Goal: Transaction & Acquisition: Obtain resource

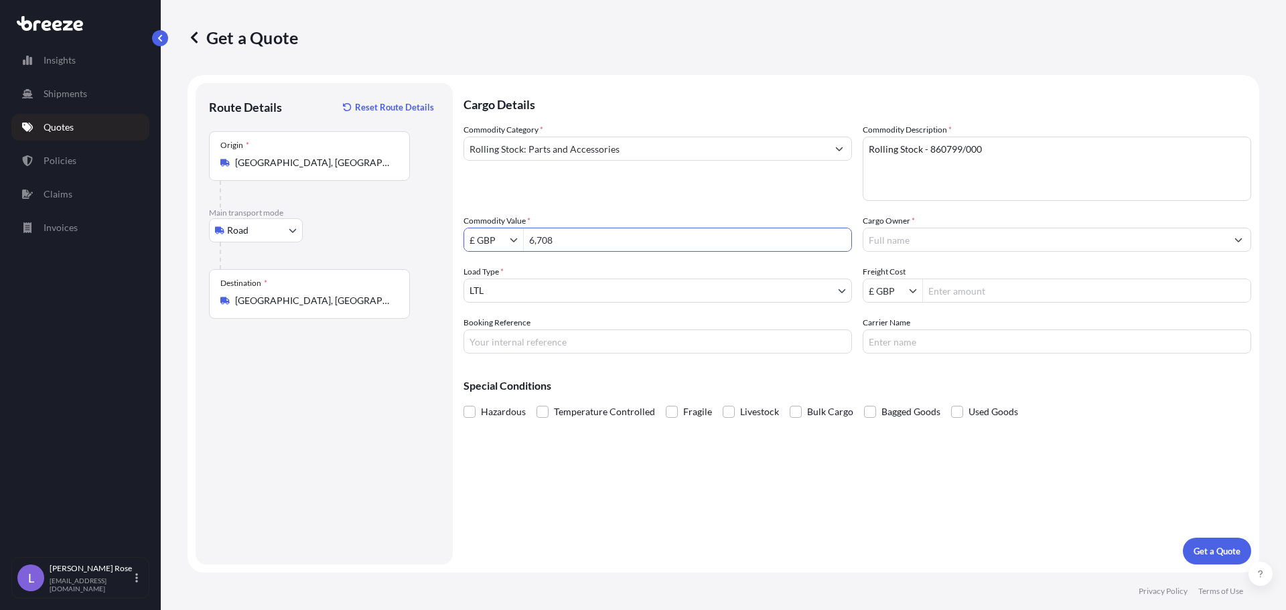
select select "Road"
select select "1"
drag, startPoint x: 568, startPoint y: 238, endPoint x: 453, endPoint y: 235, distance: 114.6
click at [455, 235] on form "Route Details Reset Route Details Place of loading Road Road Rail Origin * [GEO…" at bounding box center [724, 324] width 1072 height 498
type input "10,062"
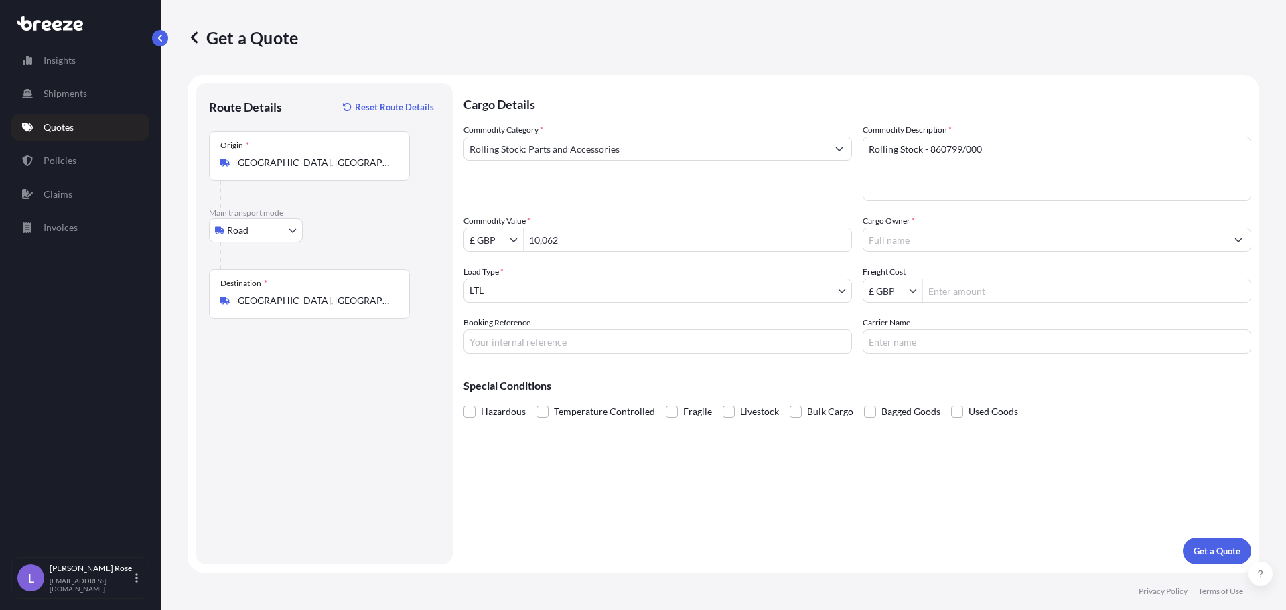
click at [960, 147] on textarea "Rolling Stock - 860799/000" at bounding box center [1057, 169] width 389 height 64
type textarea "Rolling Stock - 8607998000"
click at [995, 243] on input "Cargo Owner *" at bounding box center [1044, 240] width 363 height 24
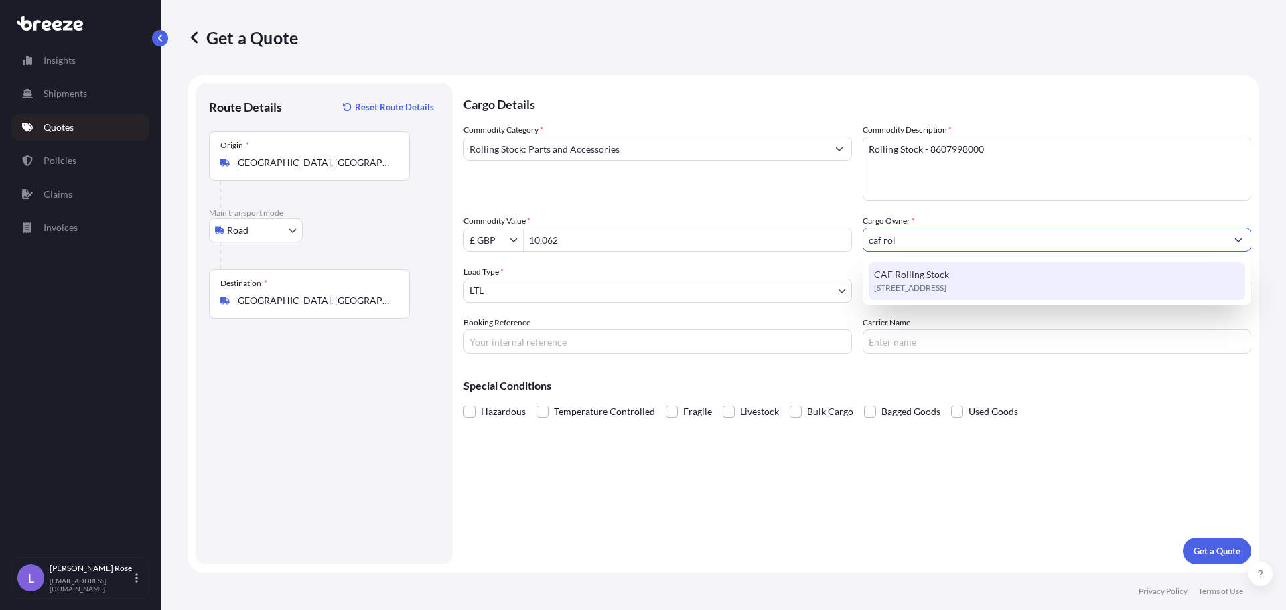
click at [946, 286] on span "[STREET_ADDRESS]" at bounding box center [910, 287] width 72 height 13
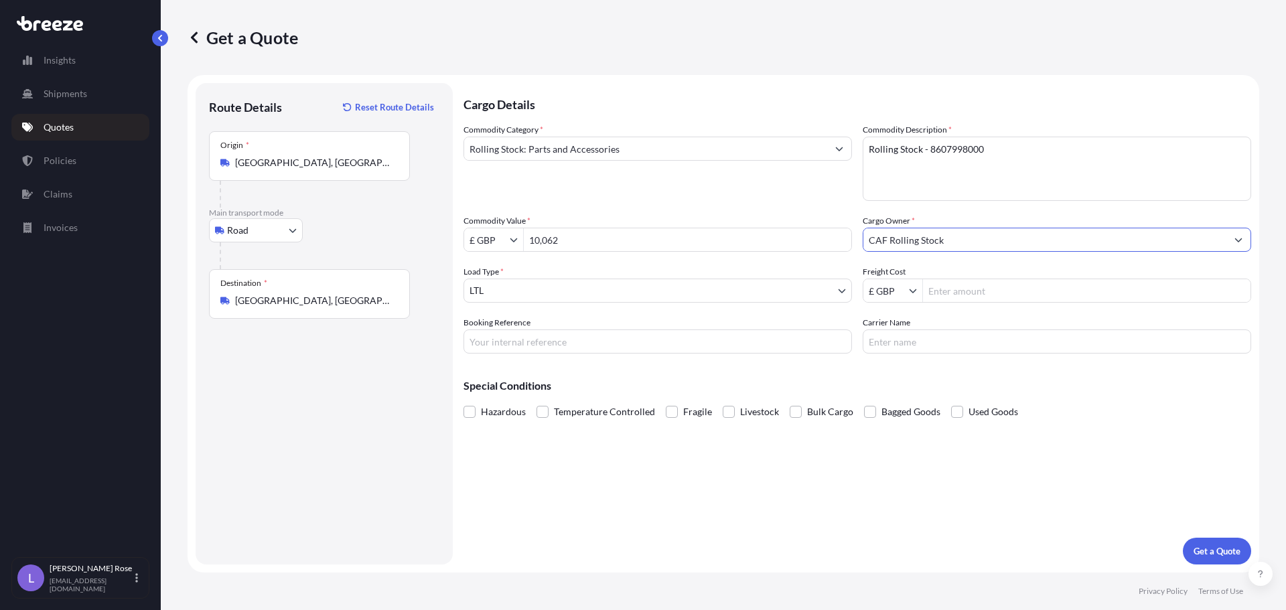
type input "CAF Rolling Stock"
click at [957, 285] on input "Freight Cost" at bounding box center [1087, 291] width 328 height 24
click at [1054, 286] on input "Freight Cost" at bounding box center [1087, 291] width 328 height 24
type input "1,851.88"
click at [832, 332] on input "Booking Reference" at bounding box center [658, 342] width 389 height 24
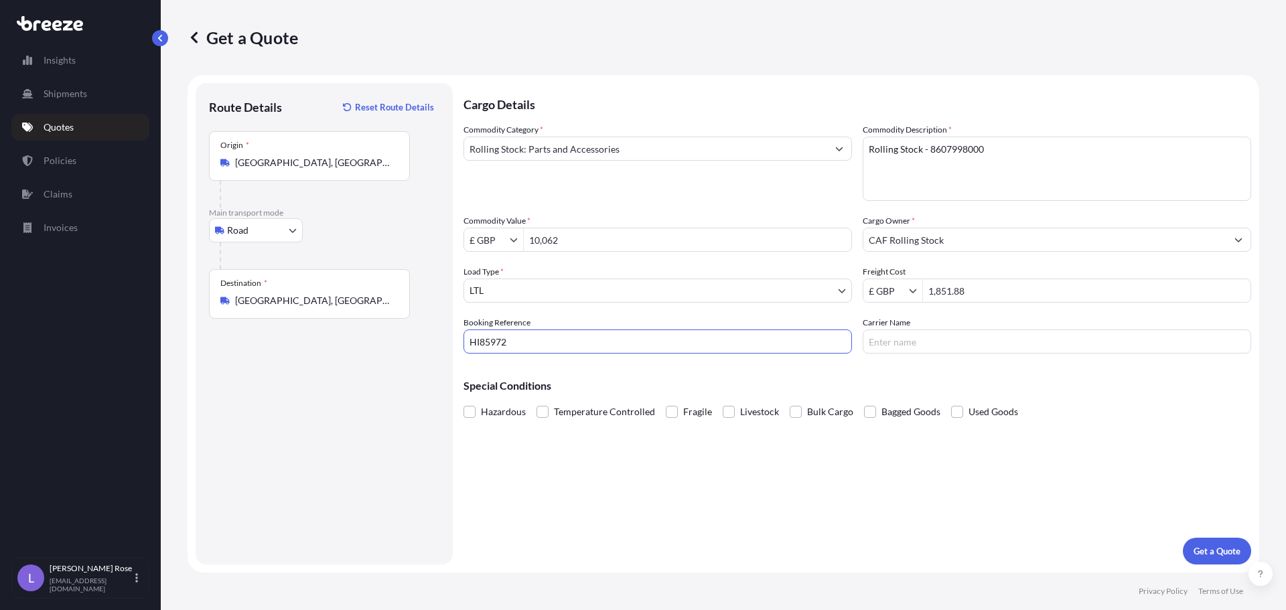
type input "HI85972"
type input "Trans Europe"
click at [1230, 557] on p "Get a Quote" at bounding box center [1217, 551] width 47 height 13
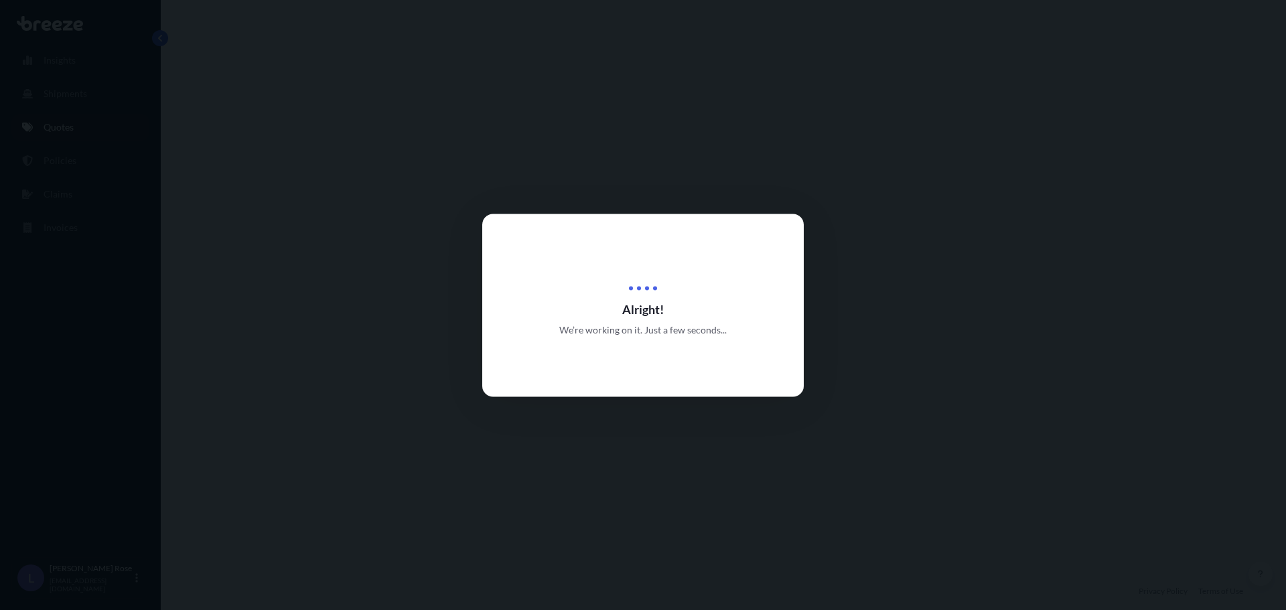
select select "Road"
select select "1"
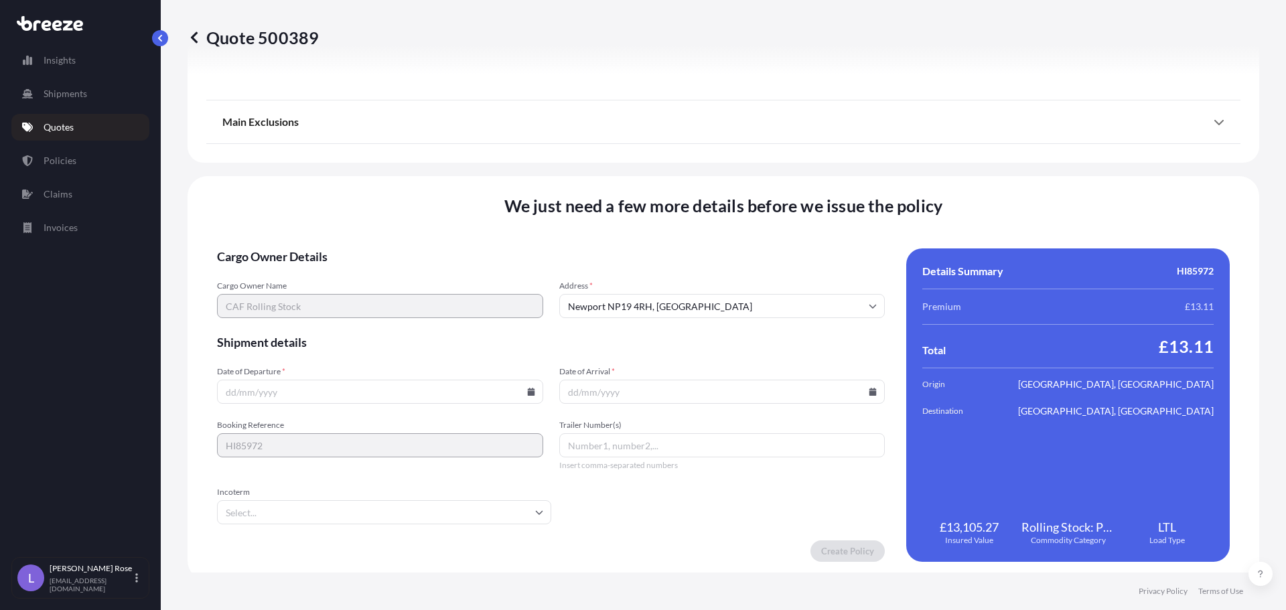
scroll to position [1516, 0]
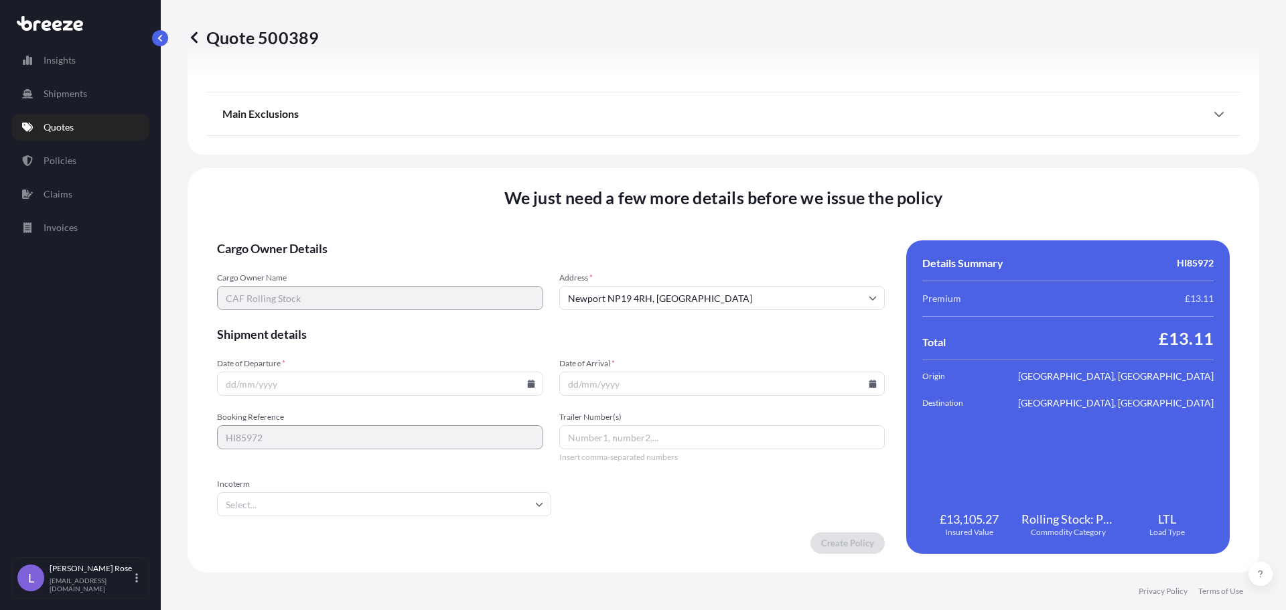
click at [533, 381] on input "Date of Departure *" at bounding box center [380, 384] width 326 height 24
click at [527, 383] on icon at bounding box center [530, 384] width 7 height 8
click at [342, 217] on button "1" at bounding box center [346, 213] width 21 height 21
type input "[DATE]"
click at [860, 383] on input "Date of Arrival *" at bounding box center [722, 384] width 326 height 24
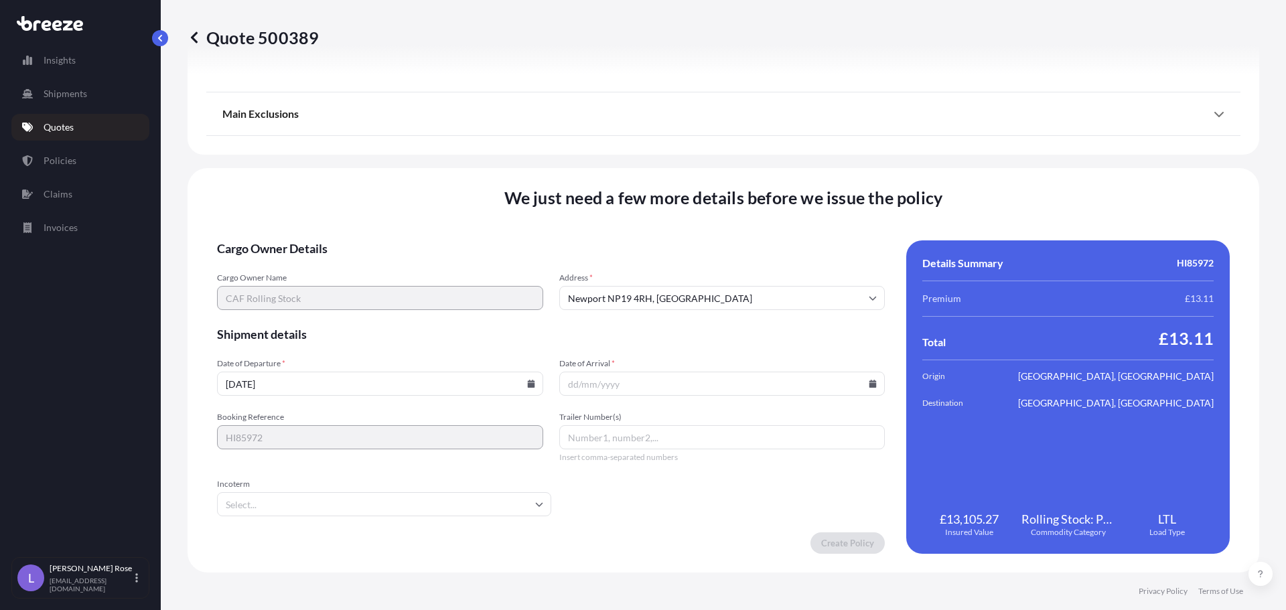
click at [861, 383] on input "Date of Arrival *" at bounding box center [722, 384] width 326 height 24
click at [869, 380] on icon at bounding box center [873, 384] width 8 height 8
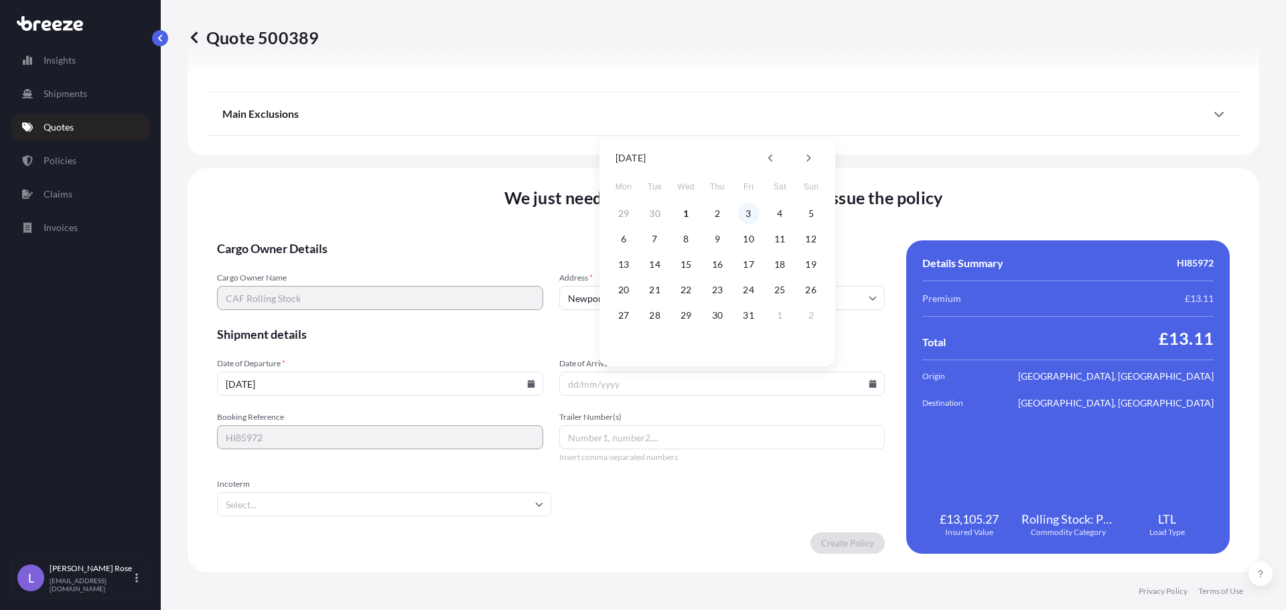
click at [752, 221] on button "3" at bounding box center [748, 213] width 21 height 21
type input "[DATE]"
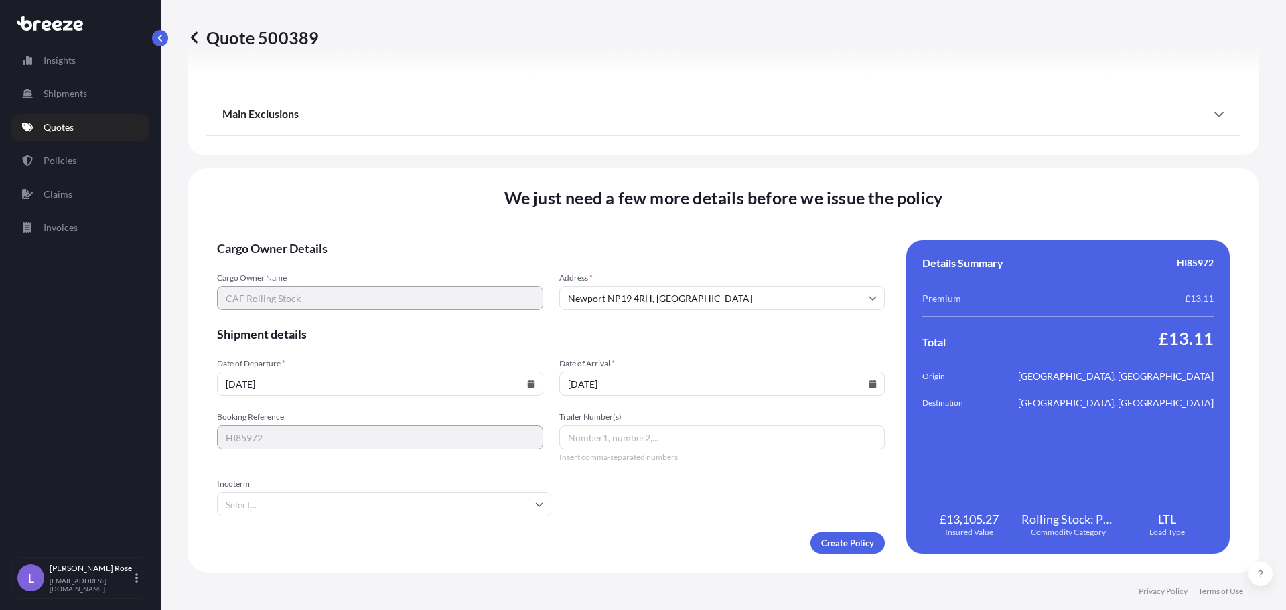
click at [470, 495] on input "Incoterm" at bounding box center [384, 504] width 334 height 24
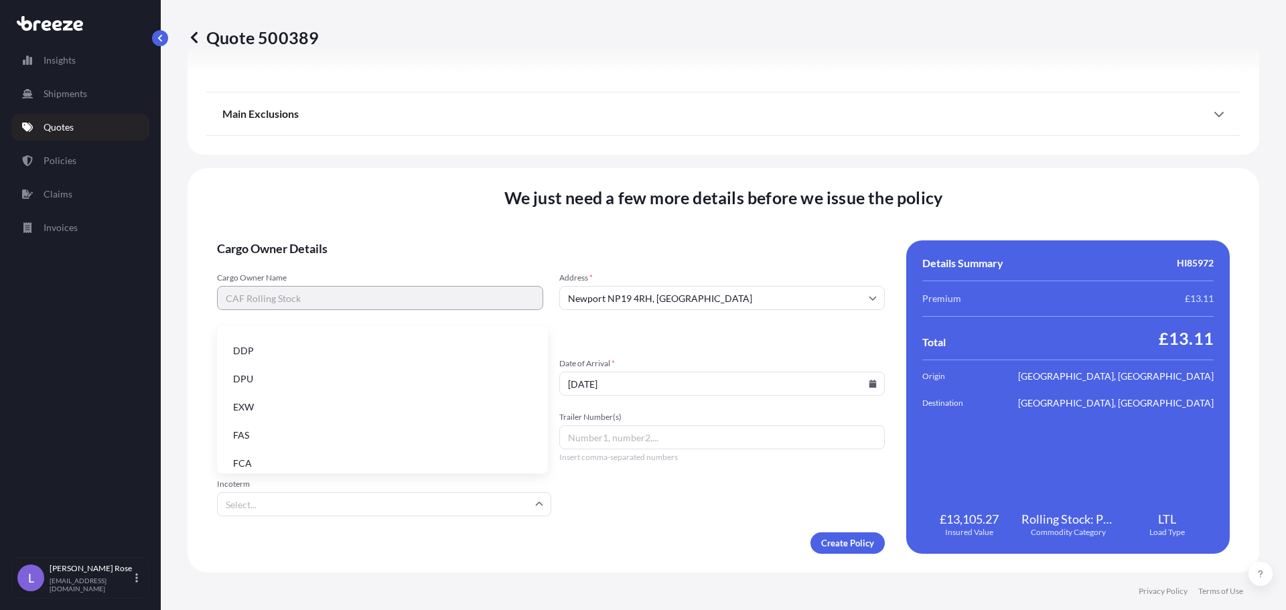
click at [295, 410] on li "EXW" at bounding box center [382, 407] width 320 height 25
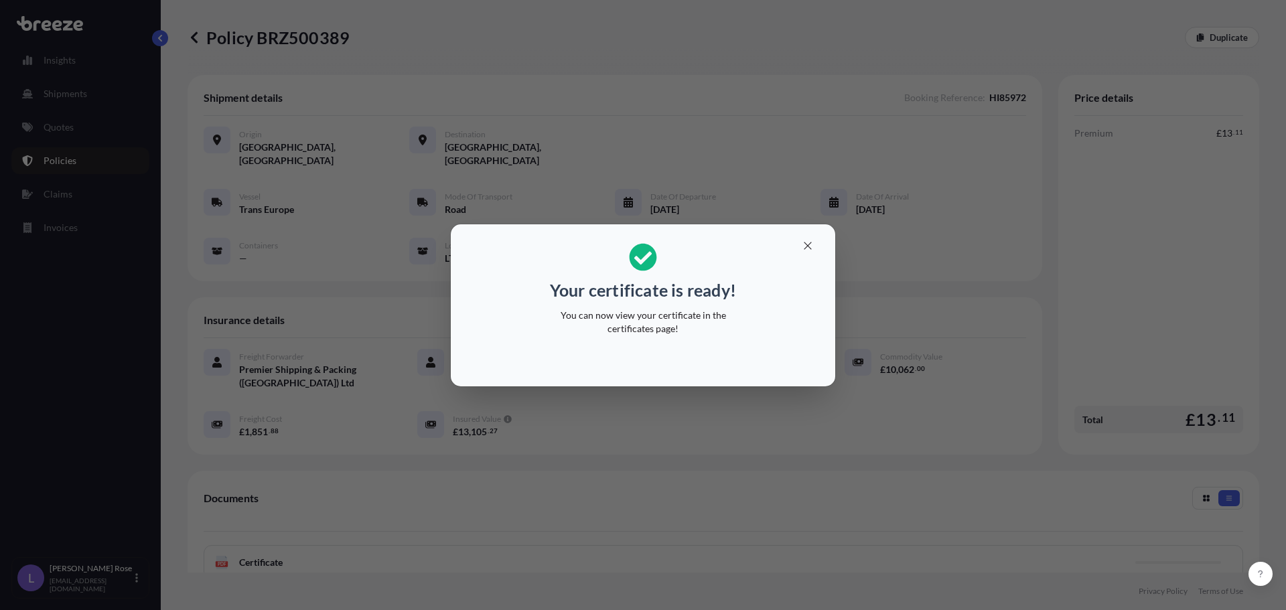
click at [875, 502] on div "Your certificate is ready! You can now view your certificate in the certificate…" at bounding box center [643, 305] width 1286 height 610
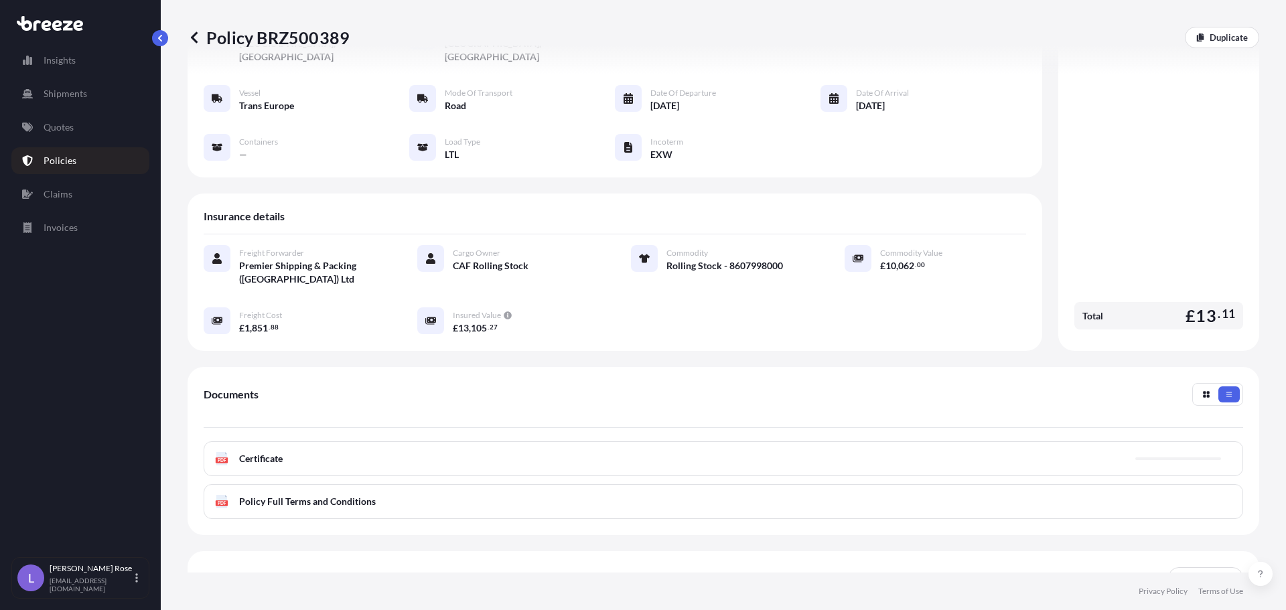
scroll to position [134, 0]
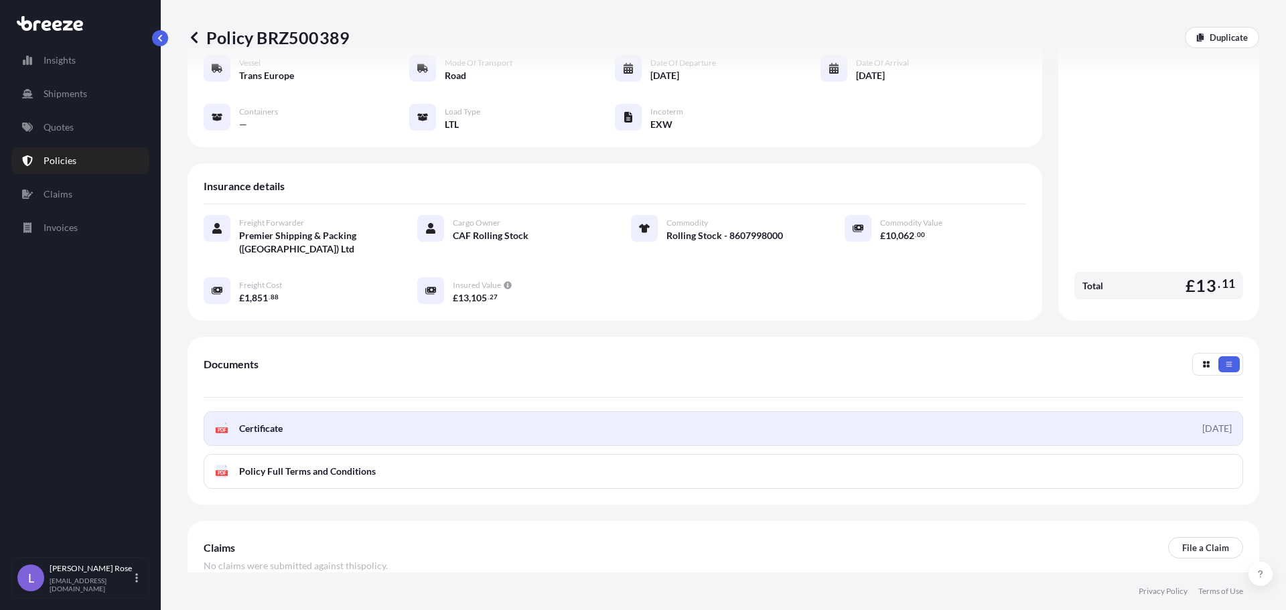
click at [291, 411] on link "PDF Certificate [DATE]" at bounding box center [724, 428] width 1040 height 35
